Goal: Task Accomplishment & Management: Use online tool/utility

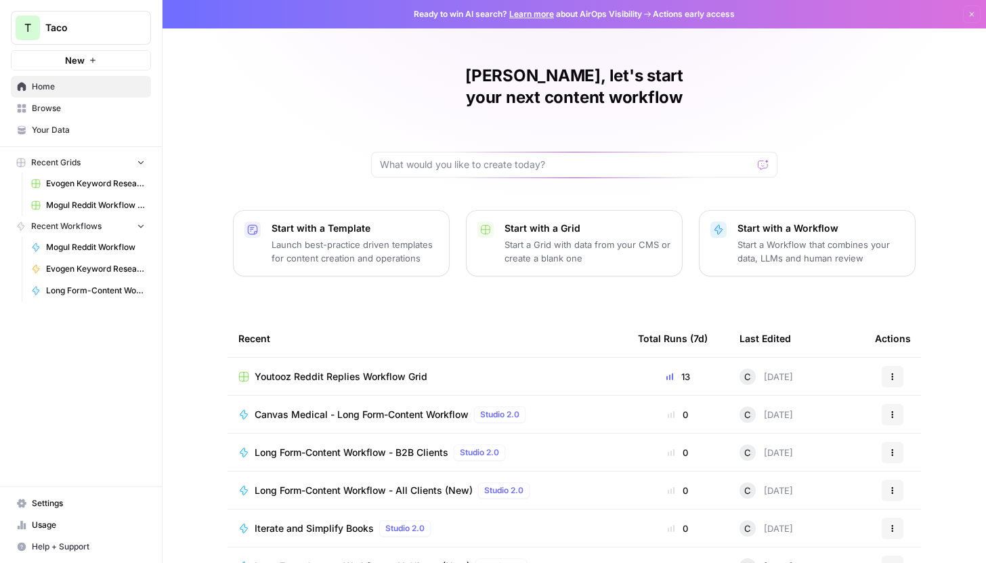
scroll to position [60, 0]
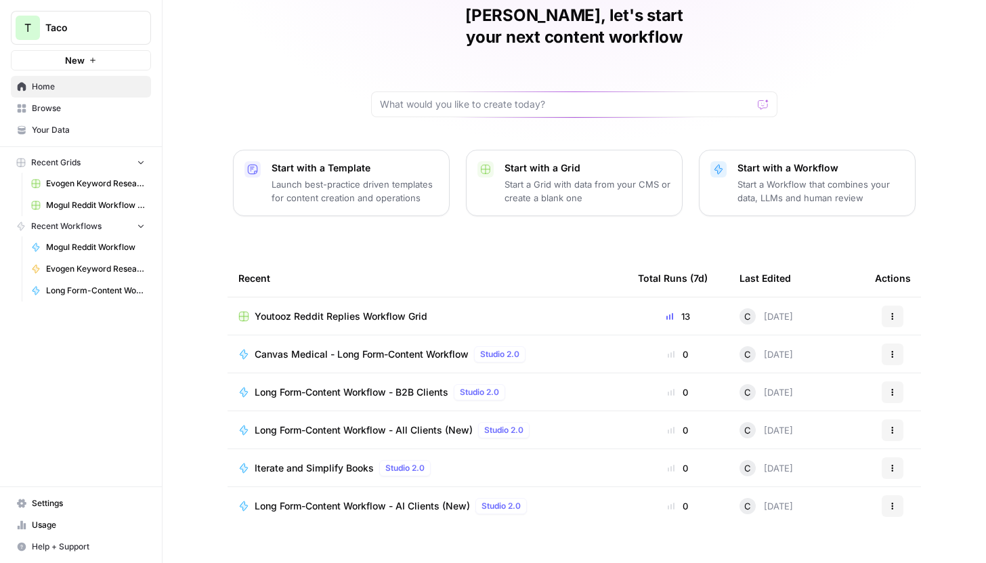
click at [340, 297] on td "Youtooz Reddit Replies Workflow Grid" at bounding box center [426, 315] width 399 height 37
click at [342, 309] on span "Youtooz Reddit Replies Workflow Grid" at bounding box center [341, 316] width 173 height 14
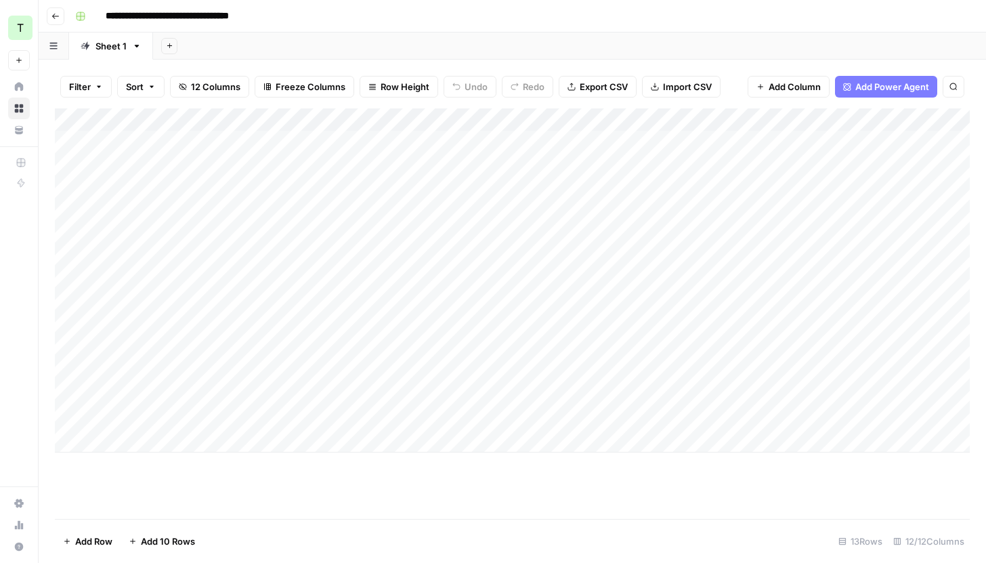
click at [150, 17] on input "**********" at bounding box center [193, 16] width 186 height 22
click at [53, 21] on button "Go back" at bounding box center [56, 16] width 18 height 18
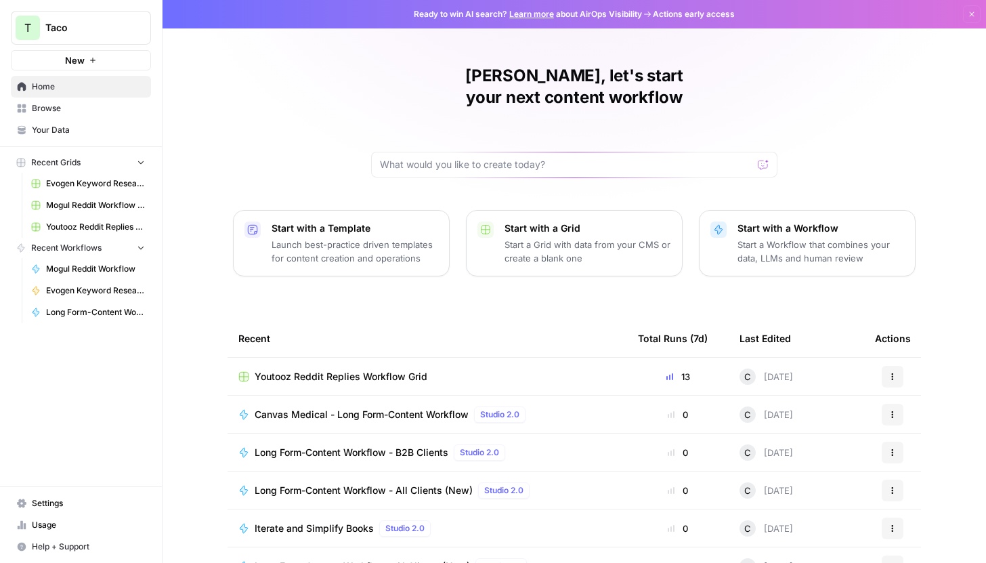
click at [969, 14] on icon "button" at bounding box center [971, 14] width 8 height 8
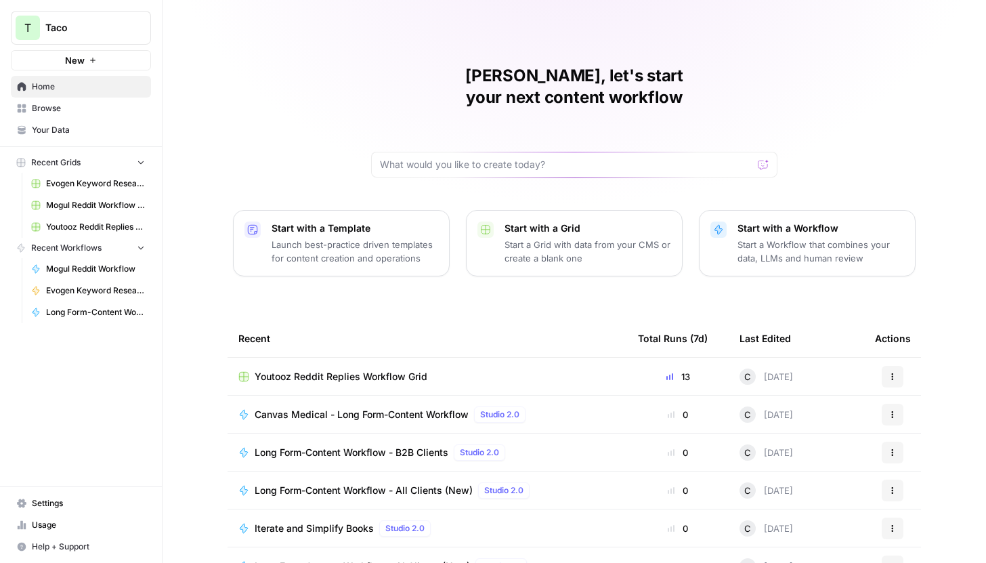
scroll to position [60, 0]
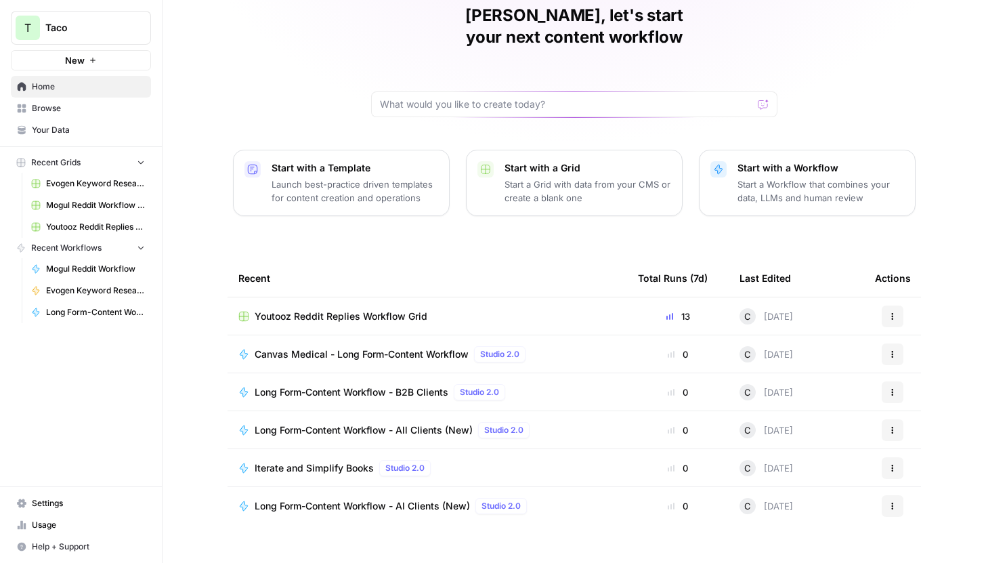
click at [881, 343] on div "Actions" at bounding box center [892, 354] width 35 height 22
click at [894, 350] on icon "button" at bounding box center [892, 354] width 8 height 8
click at [894, 312] on icon "button" at bounding box center [892, 316] width 8 height 8
click at [941, 317] on div "[PERSON_NAME], let's start your next content workflow Start with a Template Lau…" at bounding box center [573, 262] width 823 height 645
click at [892, 343] on button "Actions" at bounding box center [893, 354] width 22 height 22
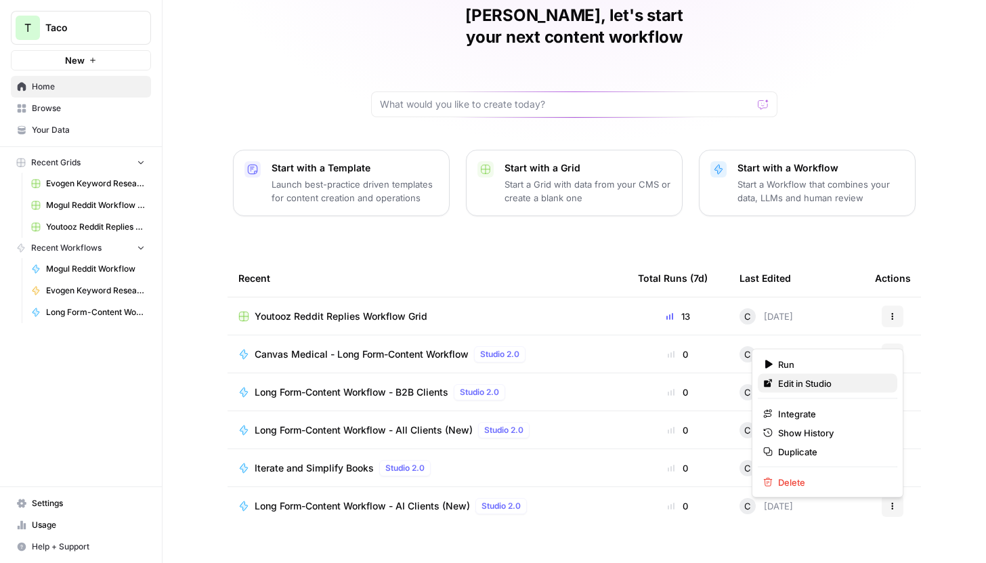
click at [830, 382] on span "Edit in Studio" at bounding box center [832, 383] width 108 height 14
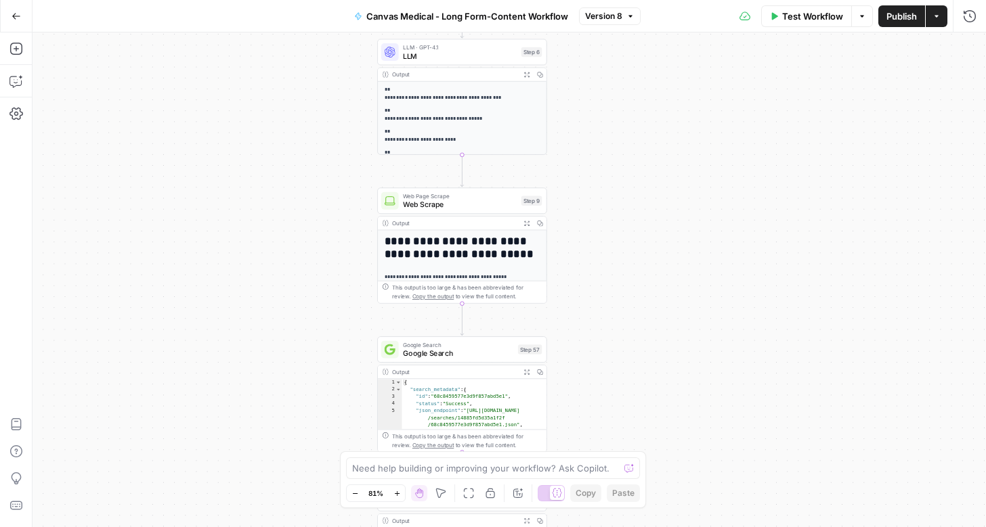
drag, startPoint x: 586, startPoint y: 198, endPoint x: 587, endPoint y: 442, distance: 244.4
click at [587, 442] on div "Workflow Set Inputs Inputs Google Search Google Search Step 1 Output Expand Out…" at bounding box center [508, 279] width 953 height 495
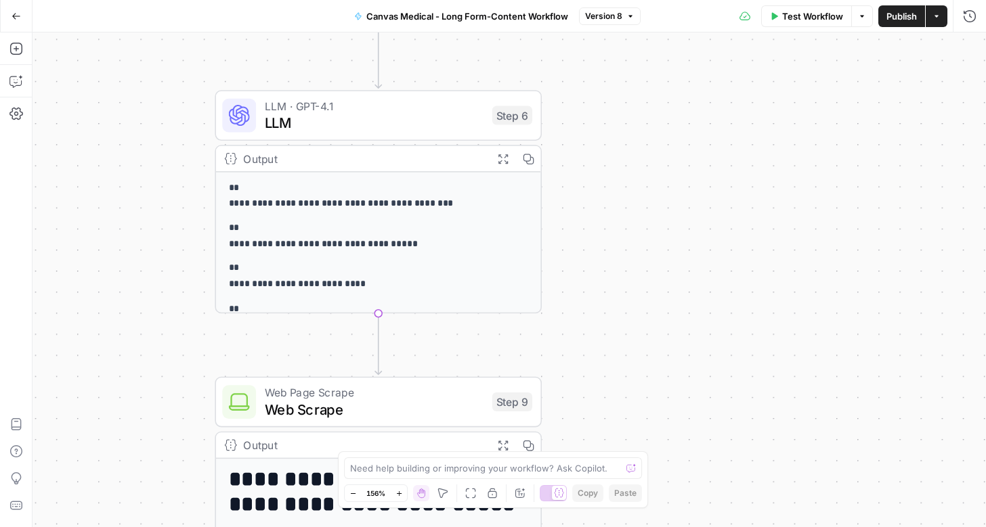
drag, startPoint x: 590, startPoint y: 180, endPoint x: 588, endPoint y: 420, distance: 239.7
click at [590, 419] on div "Workflow Set Inputs Inputs Google Search Google Search Step 1 Output Expand Out…" at bounding box center [508, 279] width 953 height 495
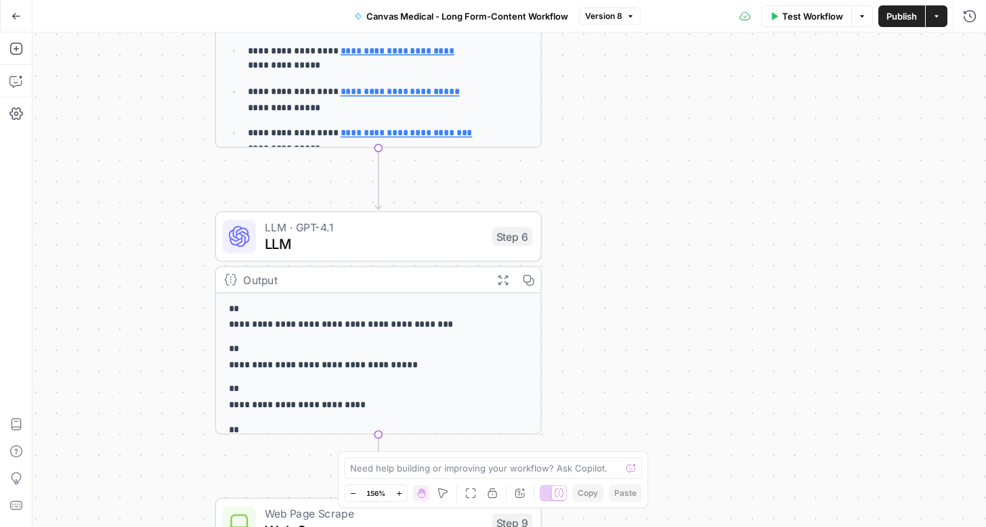
drag, startPoint x: 549, startPoint y: 169, endPoint x: 553, endPoint y: 364, distance: 195.0
click at [553, 364] on div "Workflow Set Inputs Inputs Google Search Google Search Step 1 Output Expand Out…" at bounding box center [508, 279] width 953 height 495
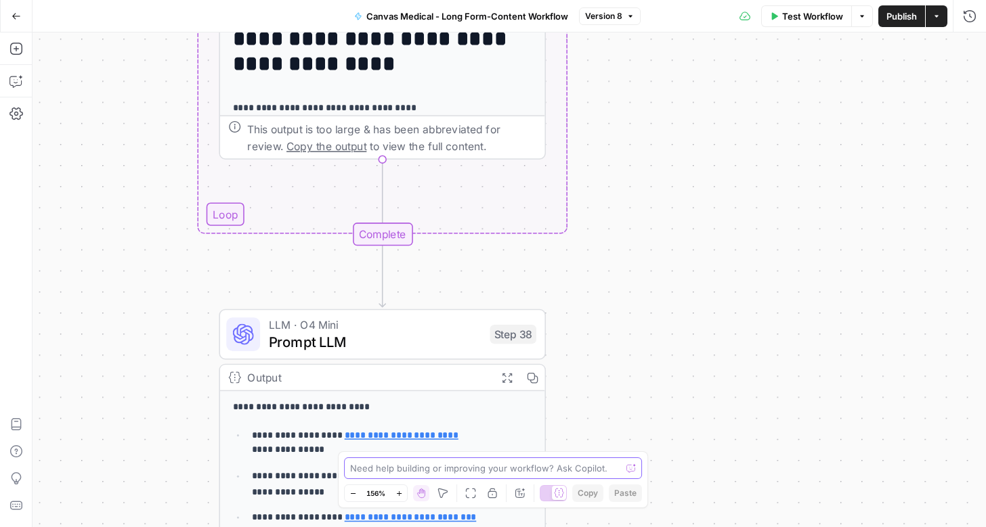
drag, startPoint x: 583, startPoint y: 184, endPoint x: 583, endPoint y: 479, distance: 295.2
click at [583, 479] on body "T Taco New Home Browse Your Data Recent Grids Evogen Keyword Research Agent Gri…" at bounding box center [493, 263] width 986 height 527
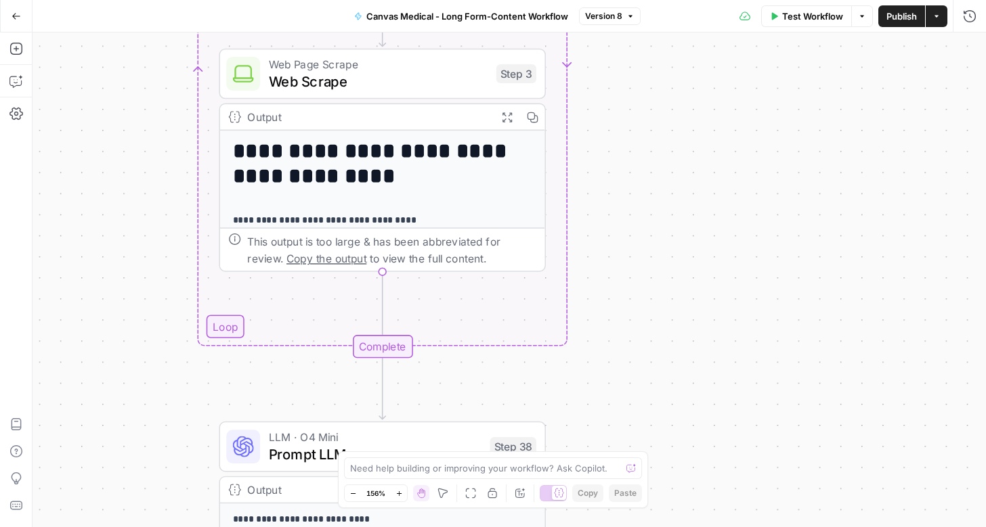
drag, startPoint x: 534, startPoint y: 194, endPoint x: 534, endPoint y: 306, distance: 112.4
click at [534, 306] on div "Workflow Set Inputs Inputs Google Search Google Search Step 1 Output Expand Out…" at bounding box center [508, 279] width 953 height 495
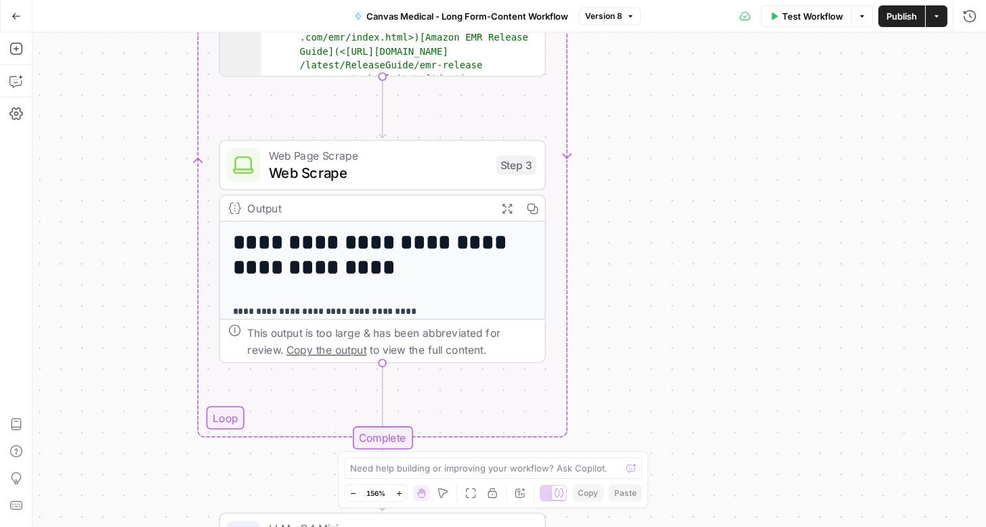
drag, startPoint x: 621, startPoint y: 160, endPoint x: 622, endPoint y: 251, distance: 91.4
click at [622, 251] on div "Workflow Set Inputs Inputs Google Search Google Search Step 1 Output Expand Out…" at bounding box center [508, 279] width 953 height 495
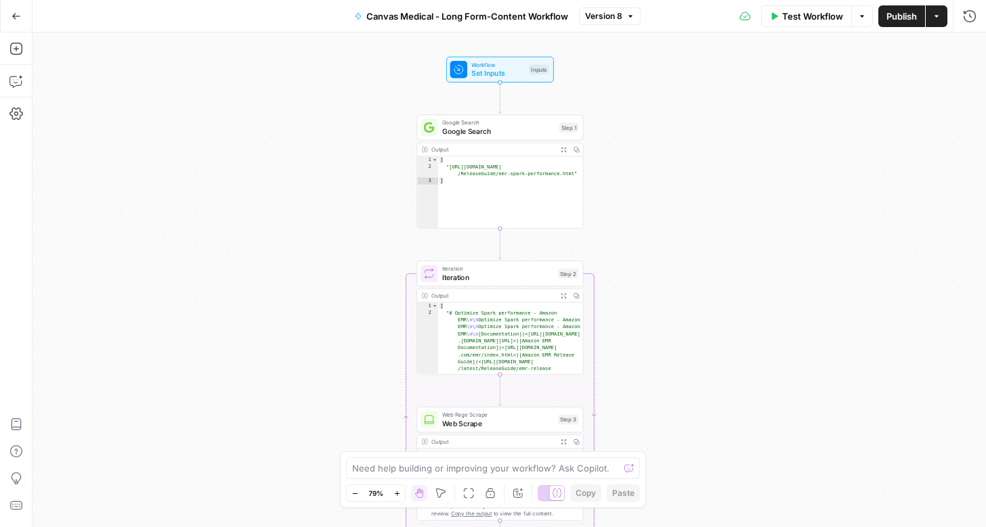
drag, startPoint x: 637, startPoint y: 142, endPoint x: 638, endPoint y: 354, distance: 212.6
click at [638, 354] on div "Workflow Set Inputs Inputs Google Search Google Search Step 1 Output Expand Out…" at bounding box center [508, 279] width 953 height 495
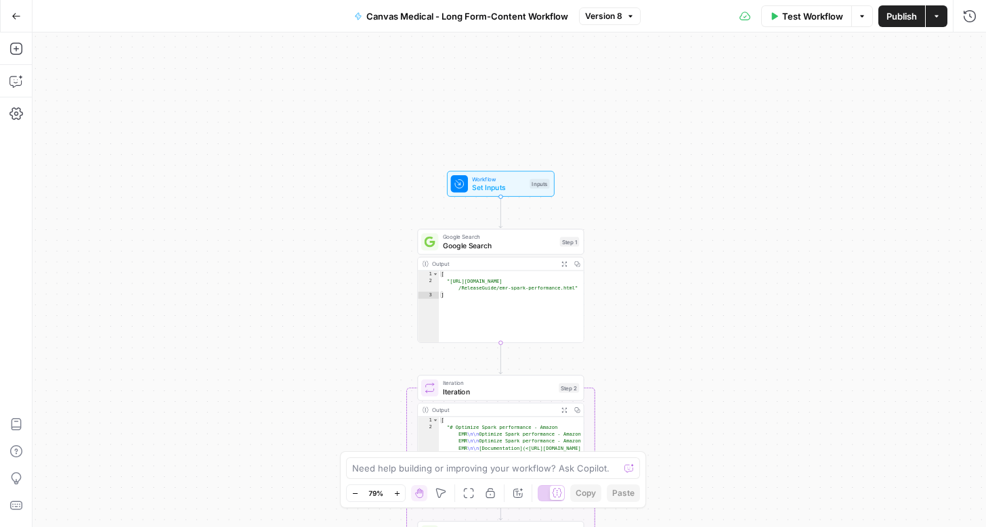
drag, startPoint x: 666, startPoint y: 158, endPoint x: 667, endPoint y: 282, distance: 123.2
click at [667, 282] on div "Workflow Set Inputs Inputs Google Search Google Search Step 1 Output Expand Out…" at bounding box center [508, 279] width 953 height 495
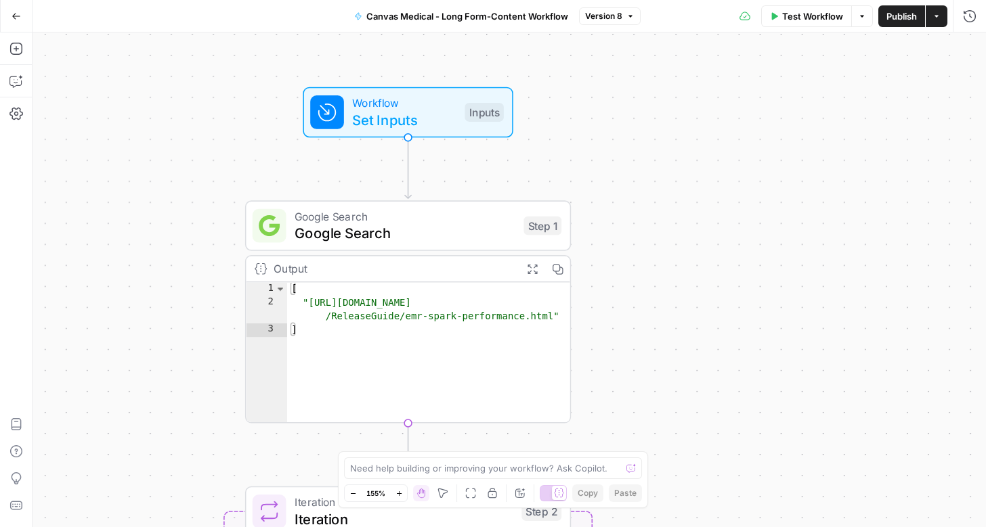
drag, startPoint x: 575, startPoint y: 151, endPoint x: 699, endPoint y: 130, distance: 126.3
click at [699, 130] on div "Workflow Set Inputs Inputs Google Search Google Search Step 1 Output Expand Out…" at bounding box center [508, 279] width 953 height 495
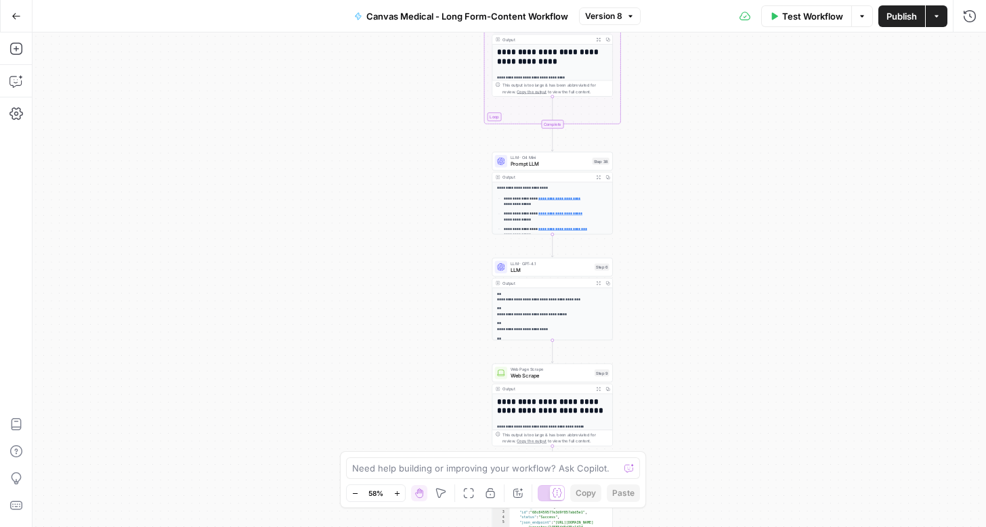
drag, startPoint x: 663, startPoint y: 257, endPoint x: 663, endPoint y: -70, distance: 326.3
click at [663, 0] on html "T Taco New Home Browse Your Data Recent Grids Evogen Keyword Research Agent Gri…" at bounding box center [493, 263] width 986 height 527
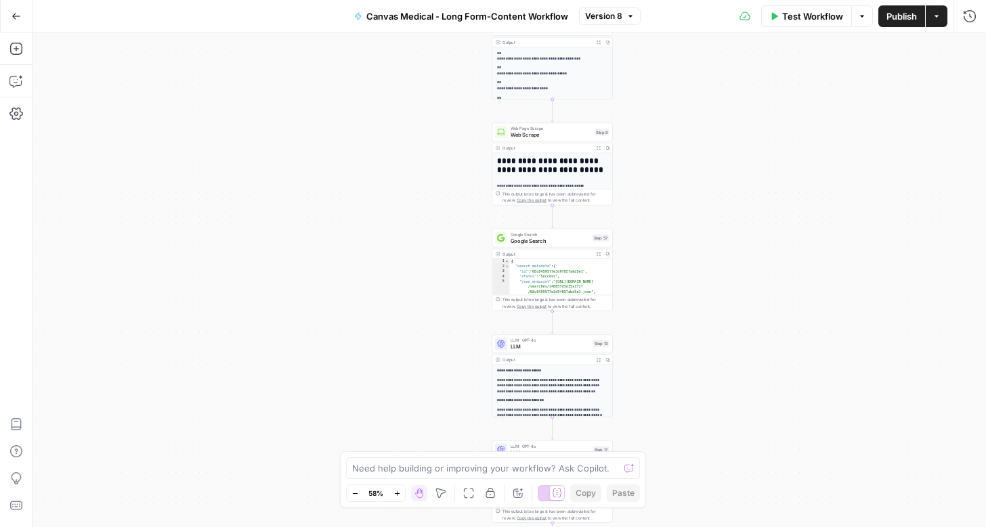
drag, startPoint x: 679, startPoint y: 242, endPoint x: 675, endPoint y: -66, distance: 307.4
click at [675, 0] on html "T Taco New Home Browse Your Data Recent Grids Evogen Keyword Research Agent Gri…" at bounding box center [493, 263] width 986 height 527
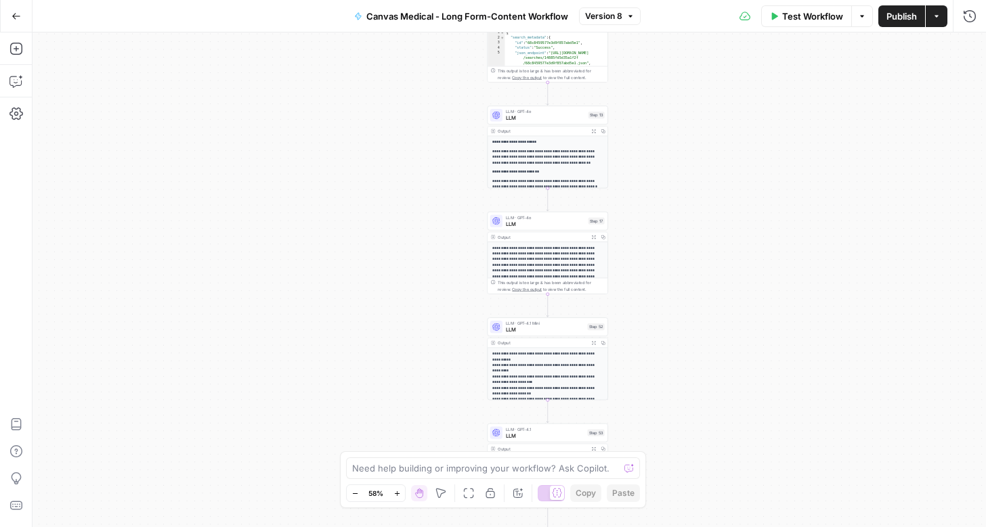
drag, startPoint x: 661, startPoint y: 186, endPoint x: 657, endPoint y: 29, distance: 157.1
click at [659, 29] on div "Go Back Canvas Medical - Long Form-Content Workflow Version 8 Test Workflow Opt…" at bounding box center [493, 263] width 986 height 527
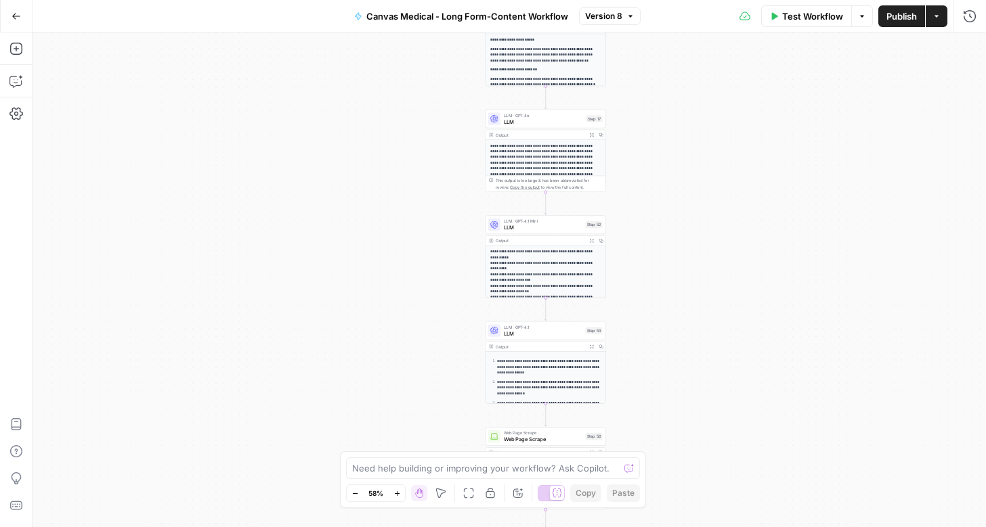
drag, startPoint x: 653, startPoint y: 188, endPoint x: 651, endPoint y: 26, distance: 161.1
click at [651, 26] on div "Go Back Canvas Medical - Long Form-Content Workflow Version 8 Test Workflow Opt…" at bounding box center [493, 263] width 986 height 527
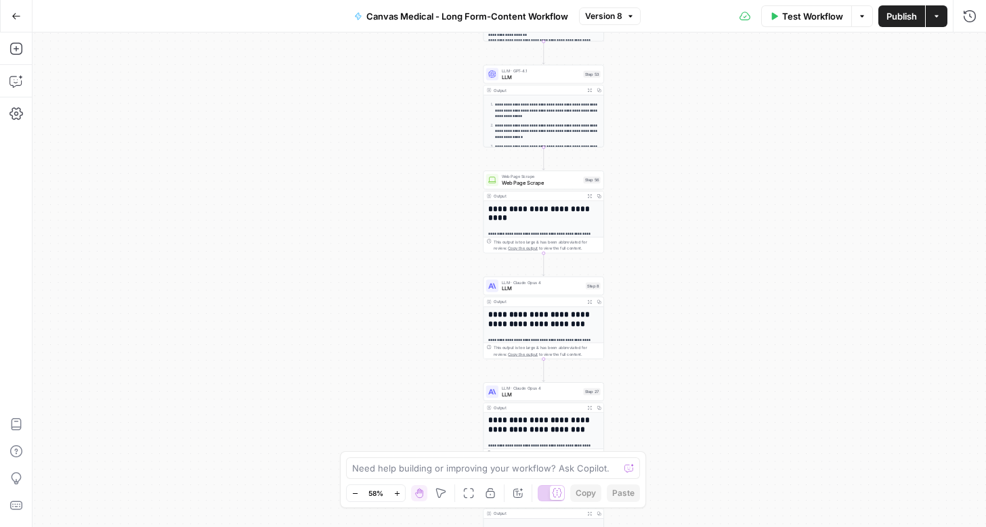
drag, startPoint x: 650, startPoint y: 271, endPoint x: 650, endPoint y: 87, distance: 183.5
click at [650, 87] on div "Workflow Set Inputs Inputs Google Search Google Search Step 1 Output Expand Out…" at bounding box center [508, 279] width 953 height 495
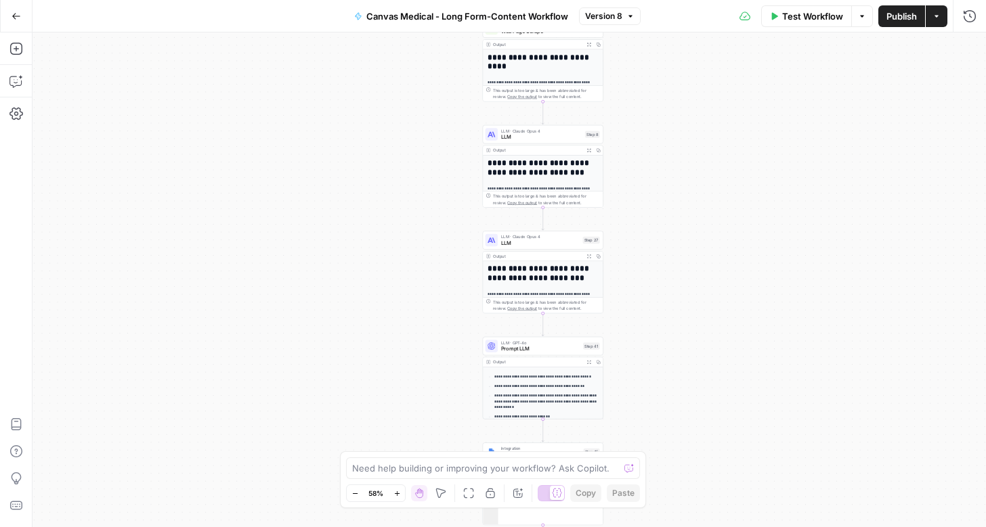
drag, startPoint x: 655, startPoint y: 323, endPoint x: 652, endPoint y: 77, distance: 245.8
click at [652, 77] on div "Workflow Set Inputs Inputs Google Search Google Search Step 1 Output Expand Out…" at bounding box center [508, 279] width 953 height 495
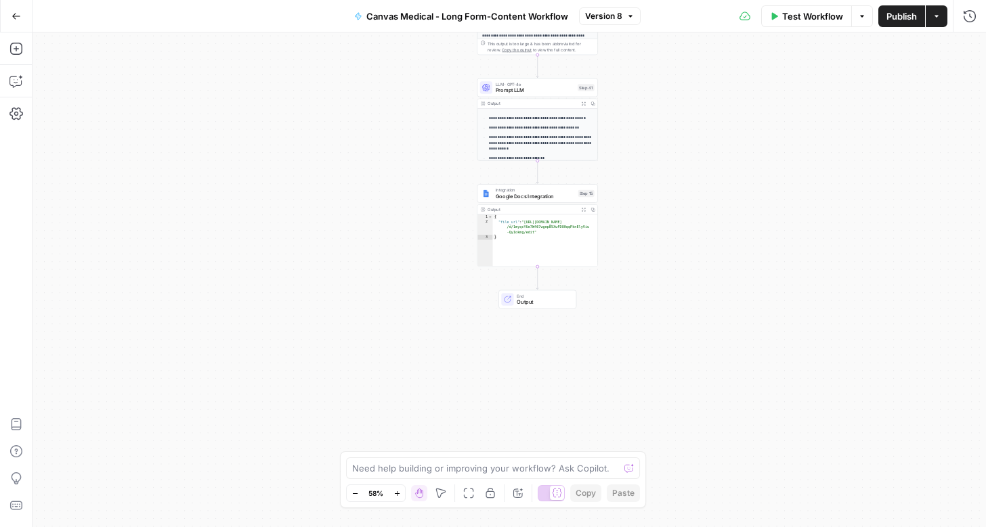
drag, startPoint x: 656, startPoint y: 263, endPoint x: 653, endPoint y: 99, distance: 164.5
click at [653, 99] on div "Workflow Set Inputs Inputs Google Search Google Search Step 1 Output Expand Out…" at bounding box center [508, 279] width 953 height 495
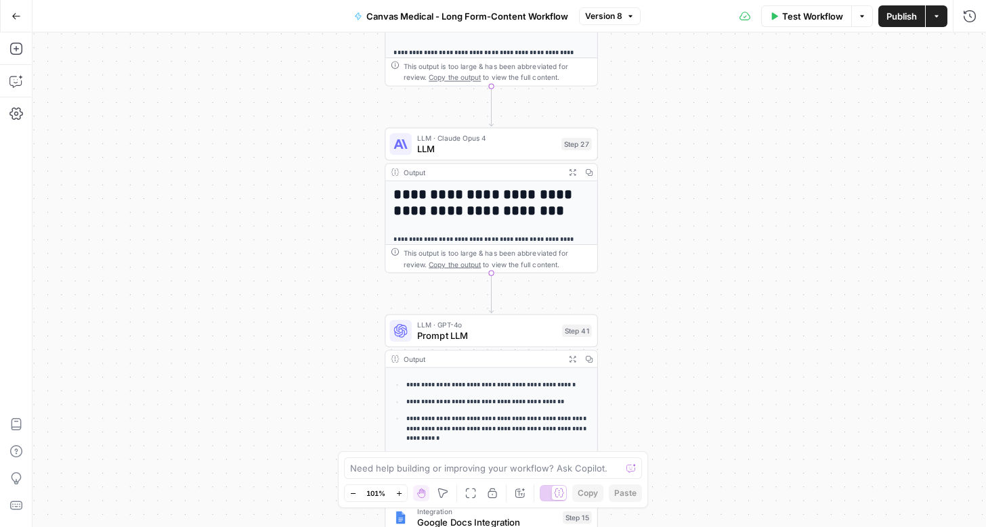
drag, startPoint x: 628, startPoint y: 129, endPoint x: 629, endPoint y: 479, distance: 350.7
click at [628, 479] on body "T Taco New Home Browse Your Data Recent Grids Evogen Keyword Research Agent Gri…" at bounding box center [493, 263] width 986 height 527
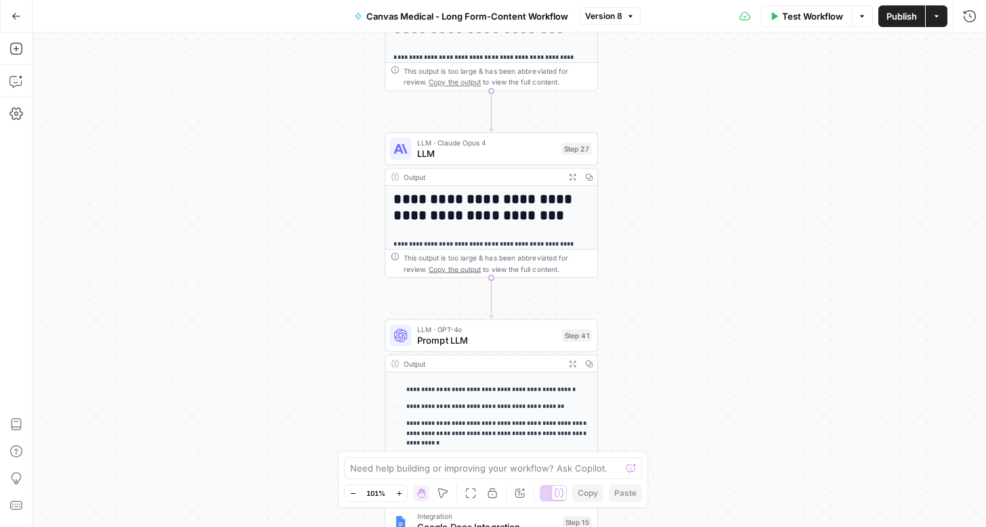
drag, startPoint x: 632, startPoint y: 192, endPoint x: 632, endPoint y: 477, distance: 285.7
click at [632, 477] on body "T Taco New Home Browse Your Data Recent Grids Evogen Keyword Research Agent Gri…" at bounding box center [493, 263] width 986 height 527
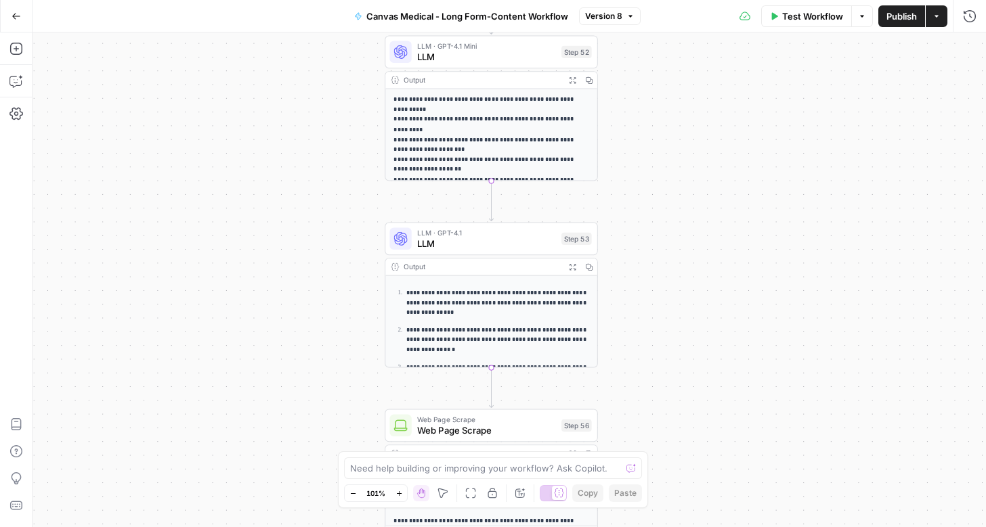
drag, startPoint x: 632, startPoint y: 114, endPoint x: 632, endPoint y: 479, distance: 364.9
click at [632, 479] on body "T Taco New Home Browse Your Data Recent Grids Evogen Keyword Research Agent Gri…" at bounding box center [493, 263] width 986 height 527
